Goal: Register for event/course

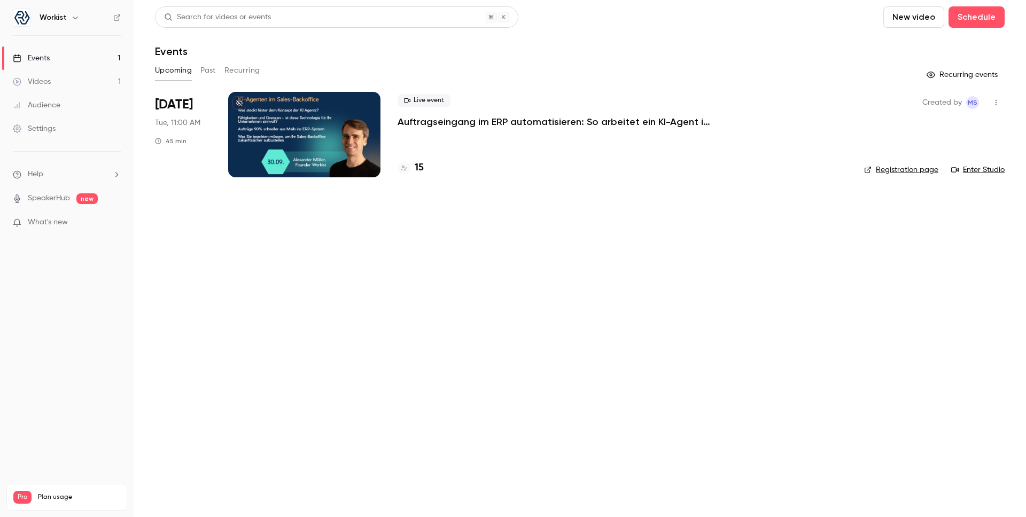
click at [500, 125] on p "Auftragseingang im ERP automatisieren: So arbeitet ein KI-Agent im Sales-Backof…" at bounding box center [558, 121] width 321 height 13
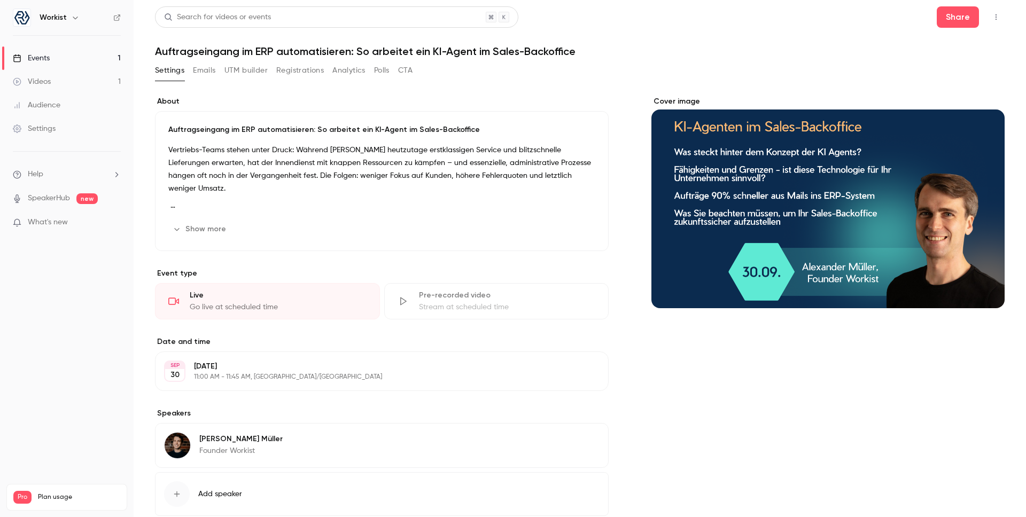
click at [296, 73] on button "Registrations" at bounding box center [300, 70] width 48 height 17
